Goal: Navigation & Orientation: Find specific page/section

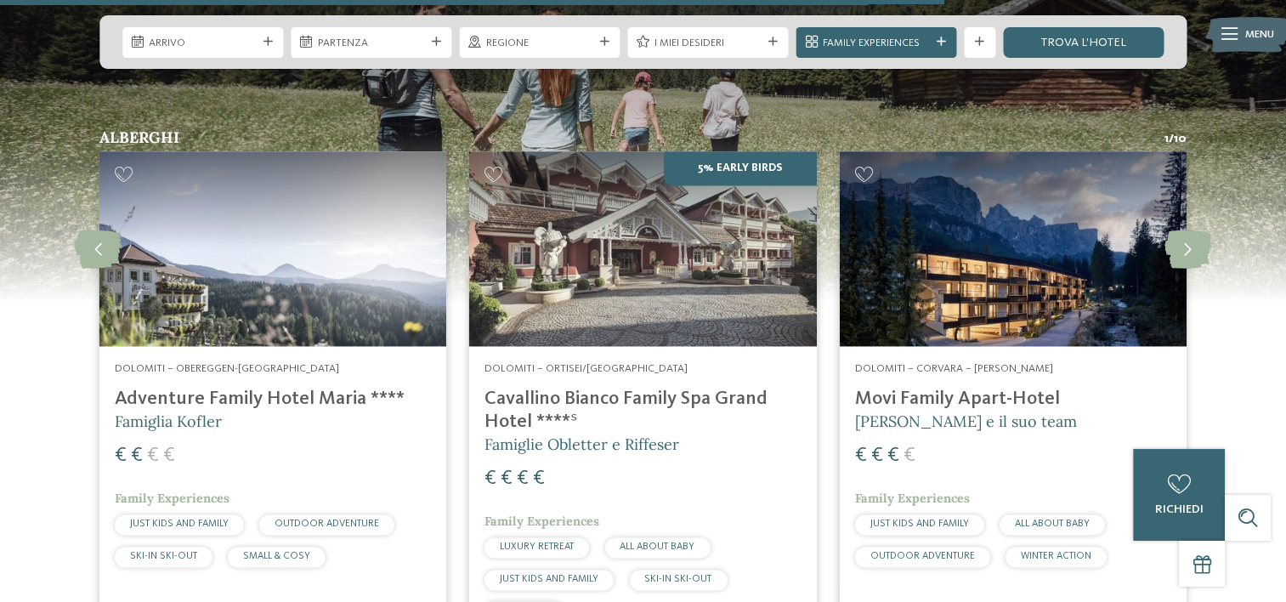
scroll to position [2209, 0]
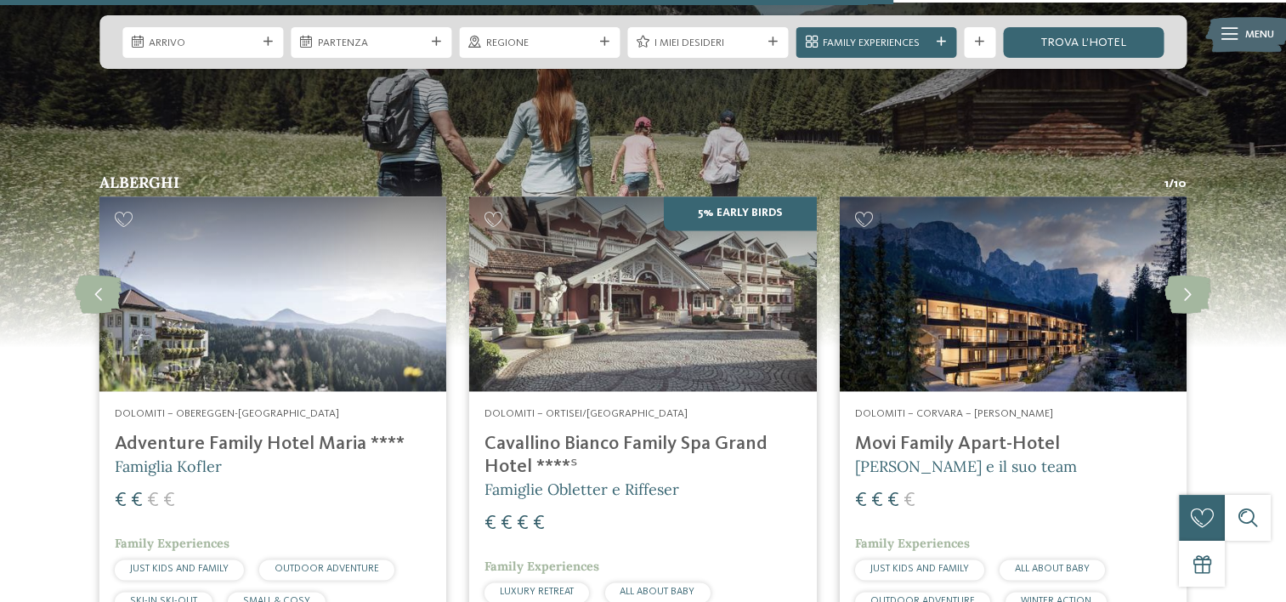
click at [1015, 448] on h4 "Movi Family Apart-Hotel" at bounding box center [1013, 444] width 316 height 23
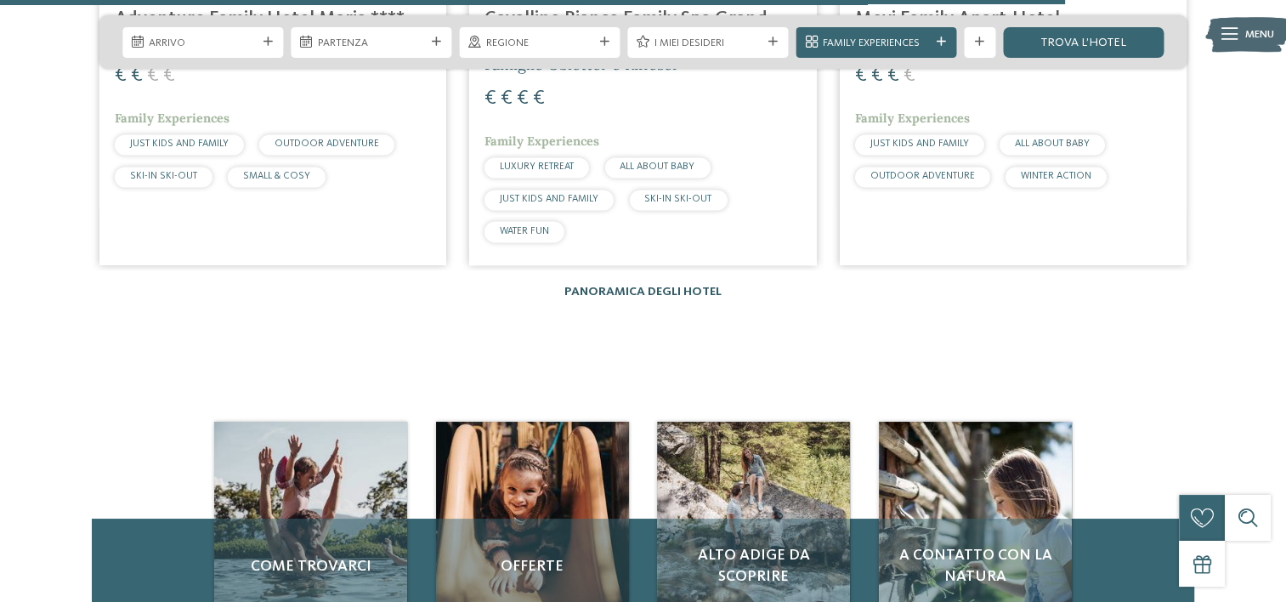
click at [692, 294] on link "Panoramica degli hotel" at bounding box center [642, 292] width 157 height 12
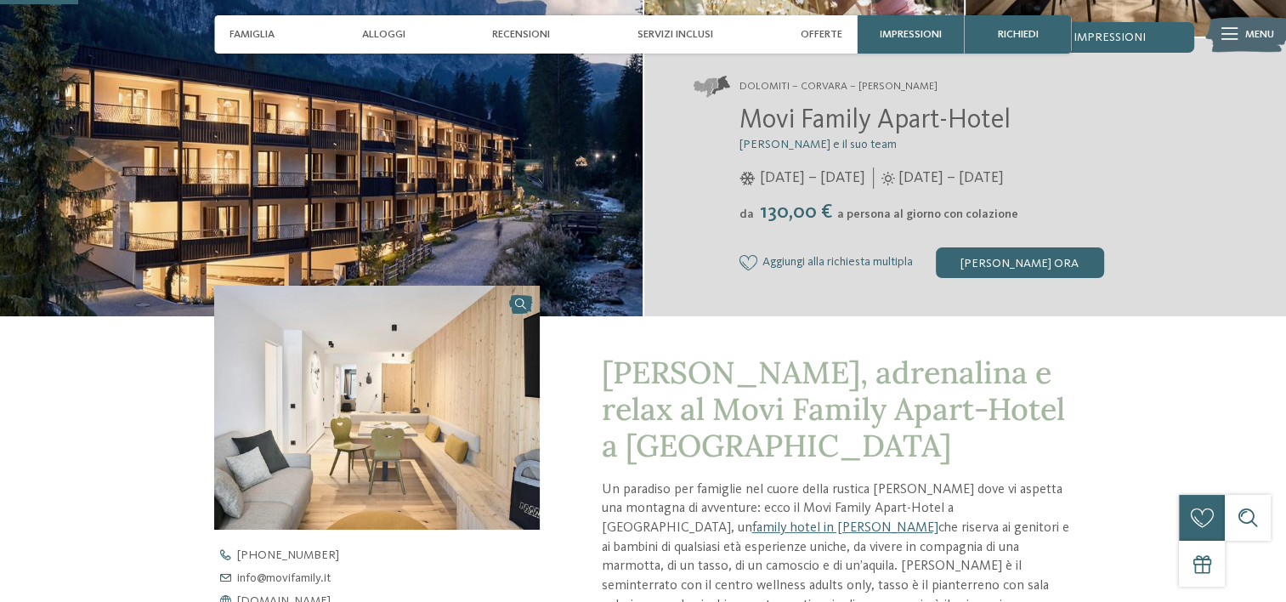
scroll to position [255, 0]
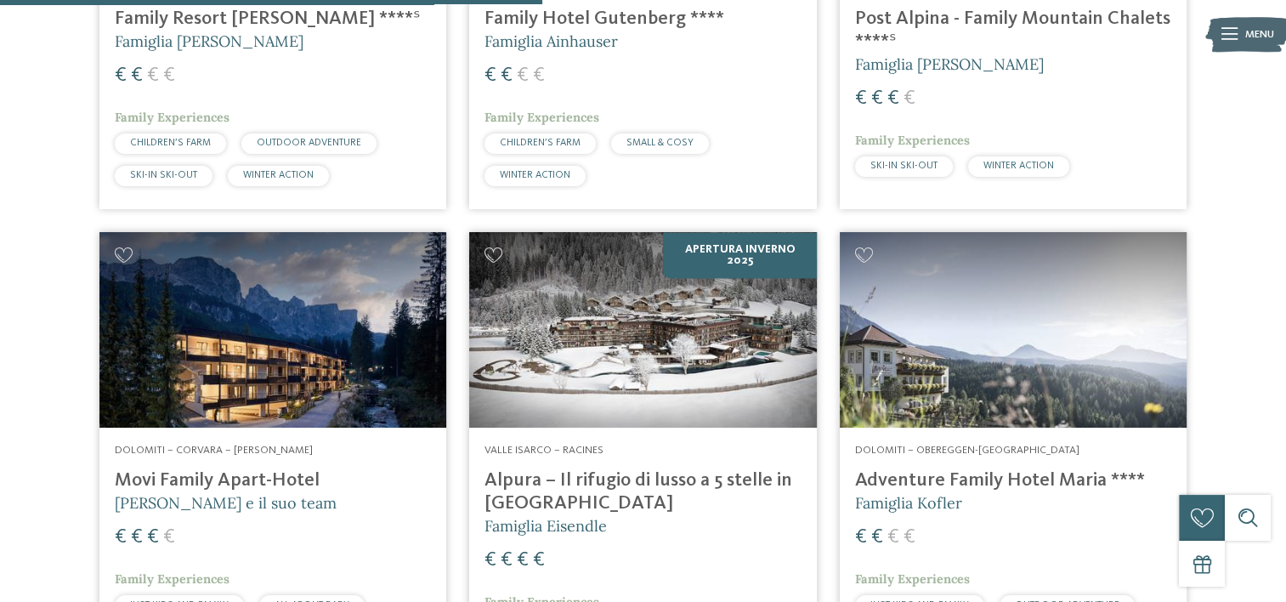
scroll to position [2379, 0]
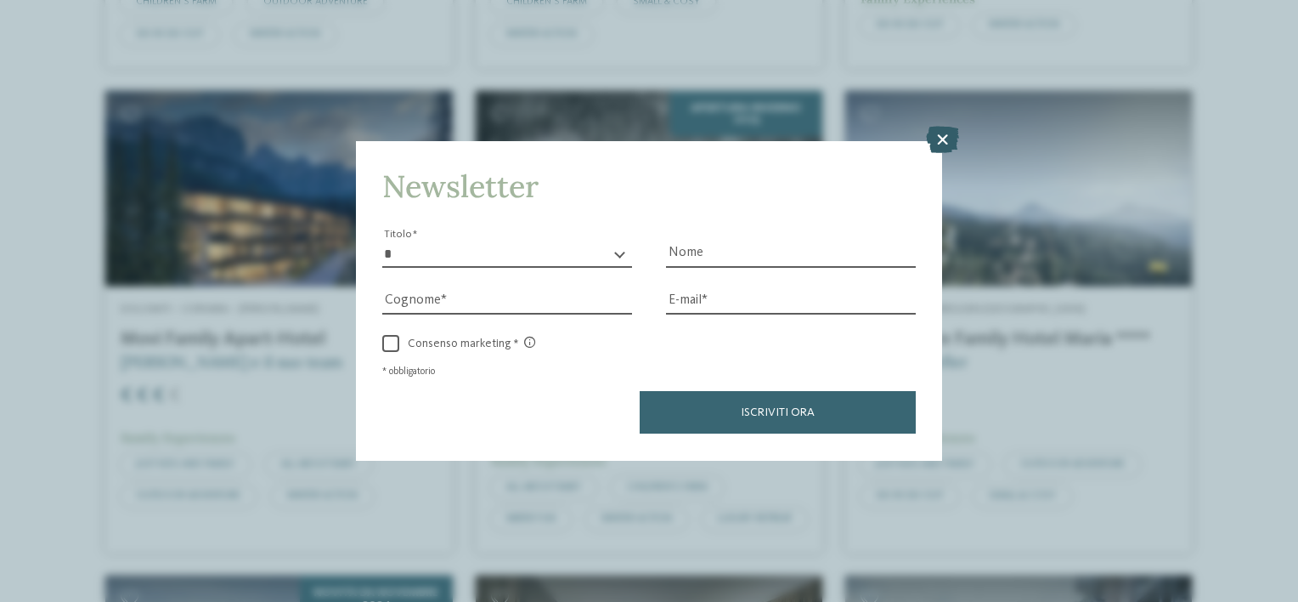
click at [933, 127] on icon at bounding box center [942, 140] width 33 height 27
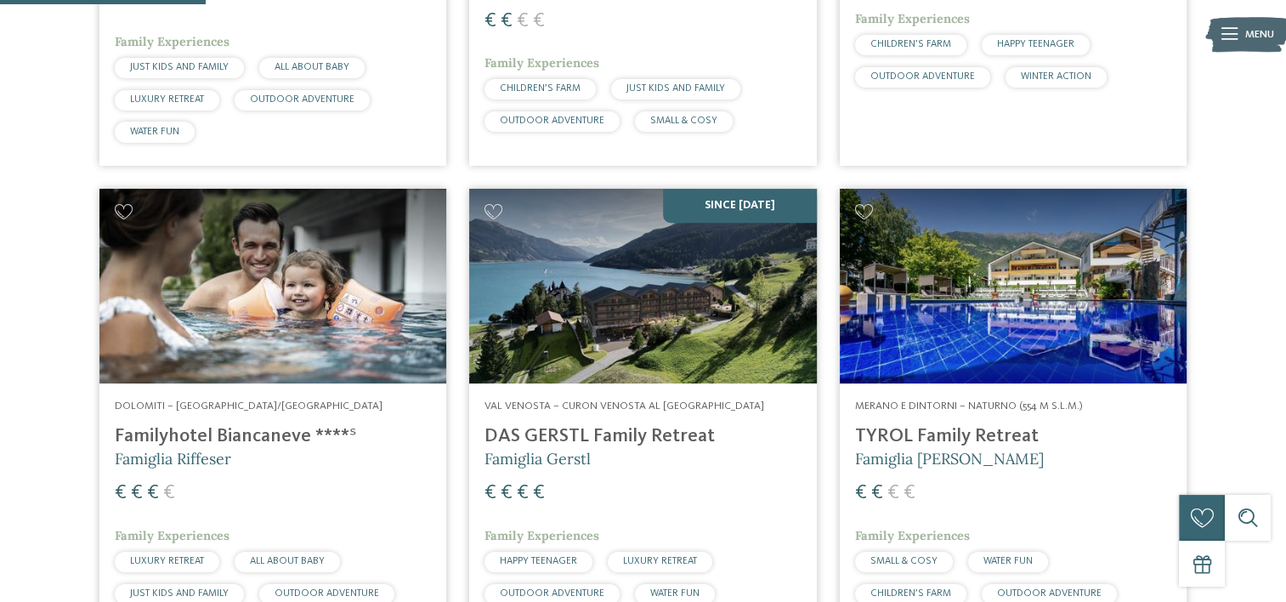
scroll to position [850, 0]
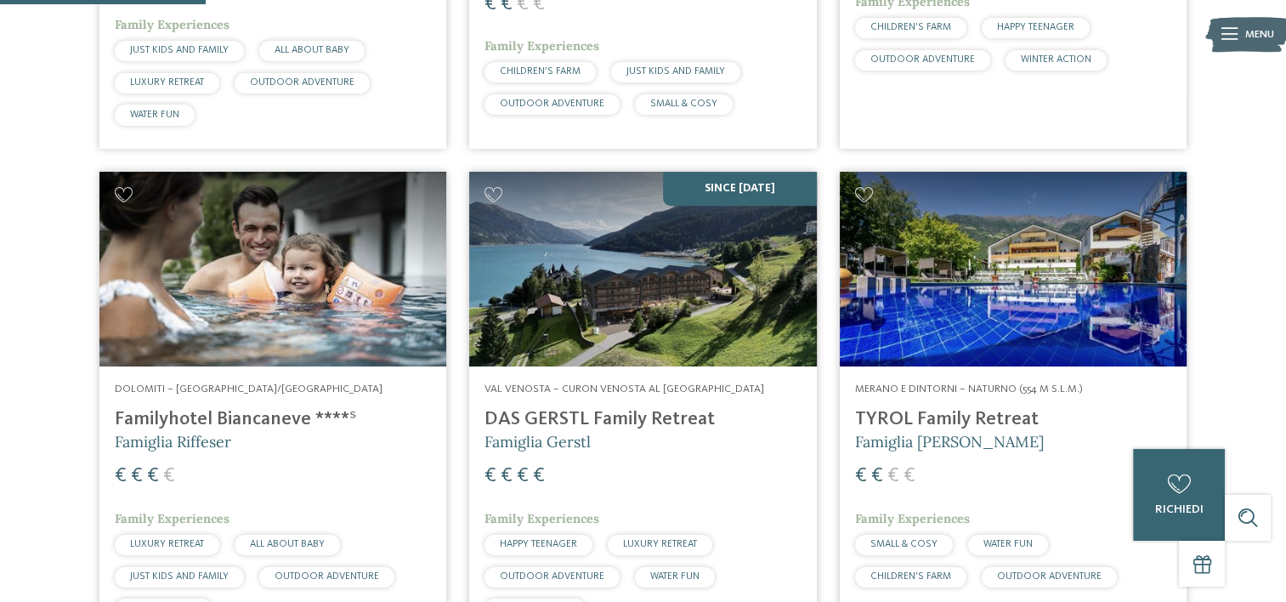
click at [370, 286] on img at bounding box center [272, 269] width 347 height 195
